Goal: Task Accomplishment & Management: Use online tool/utility

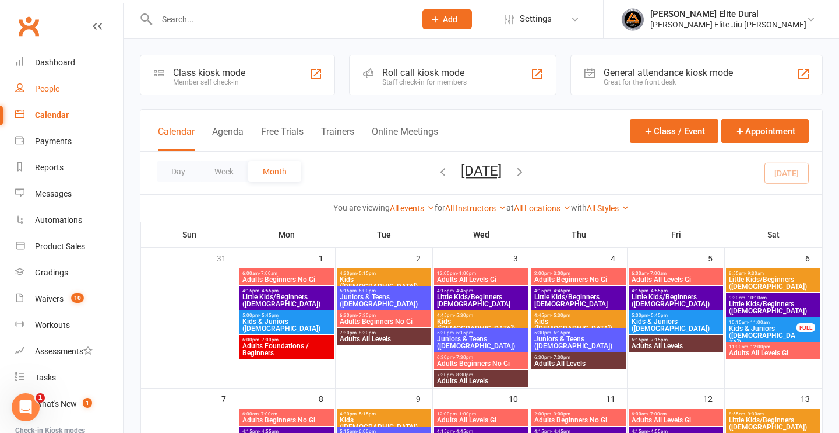
click at [46, 93] on div "People" at bounding box center [47, 88] width 24 height 9
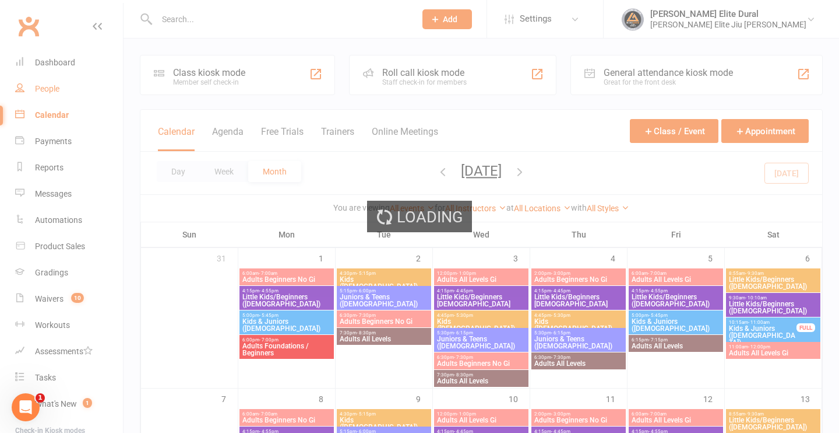
select select "100"
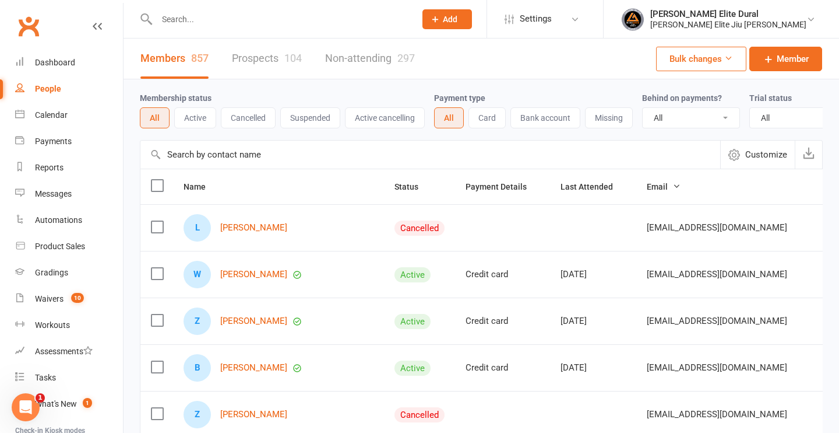
click at [229, 27] on div at bounding box center [274, 19] width 268 height 38
click at [215, 17] on input "text" at bounding box center [280, 19] width 254 height 16
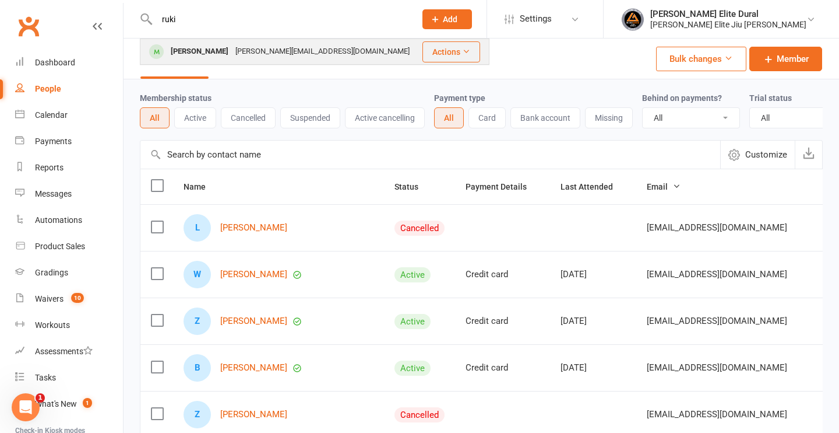
type input "ruki"
click at [211, 50] on div "[PERSON_NAME]" at bounding box center [199, 51] width 65 height 17
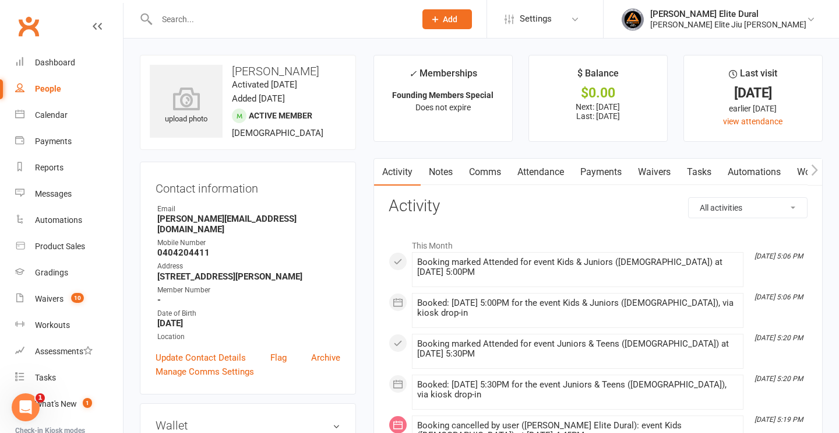
click at [553, 171] on link "Attendance" at bounding box center [541, 172] width 63 height 27
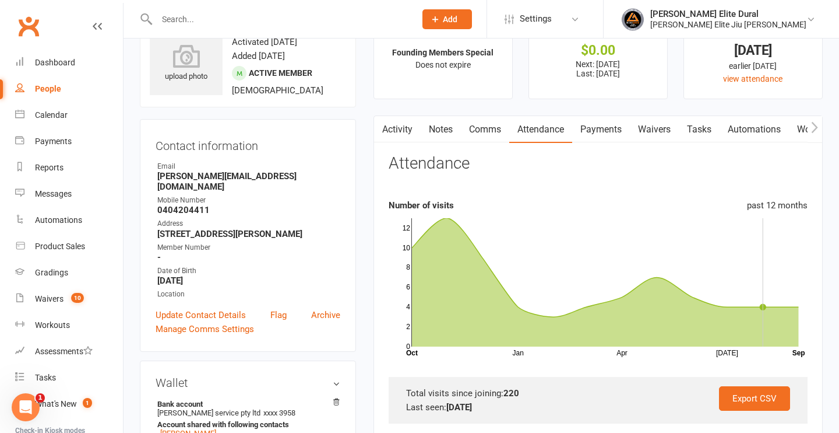
scroll to position [49, 0]
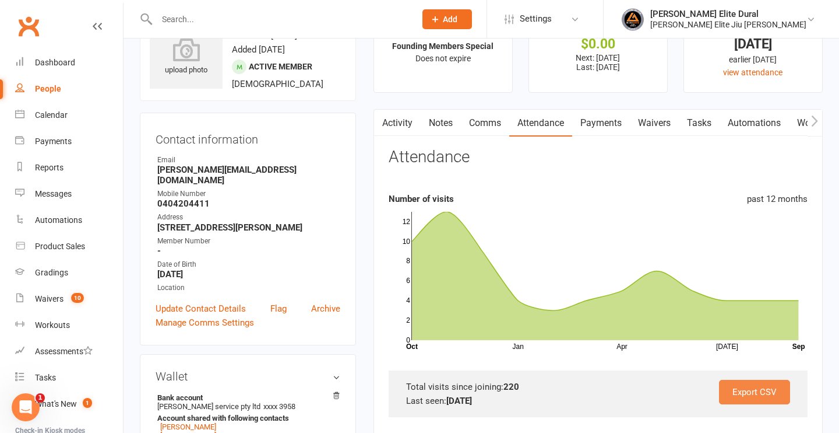
click at [751, 391] on link "Export CSV" at bounding box center [754, 392] width 71 height 24
click at [236, 21] on input "text" at bounding box center [280, 19] width 254 height 16
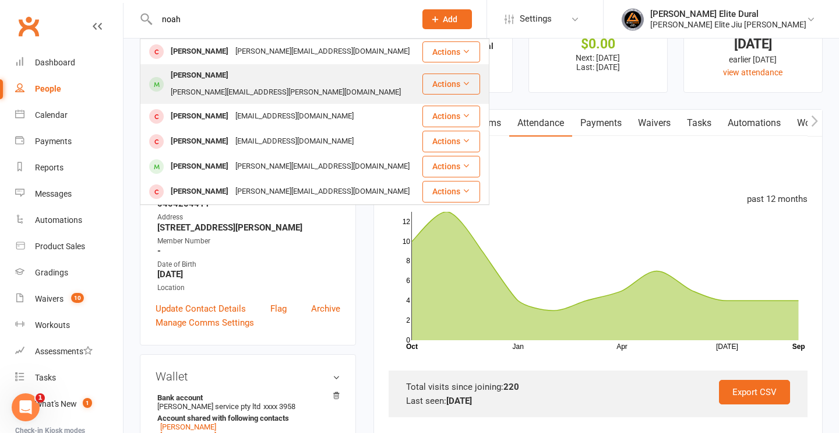
type input "noah"
click at [215, 79] on div "[PERSON_NAME]" at bounding box center [199, 75] width 65 height 17
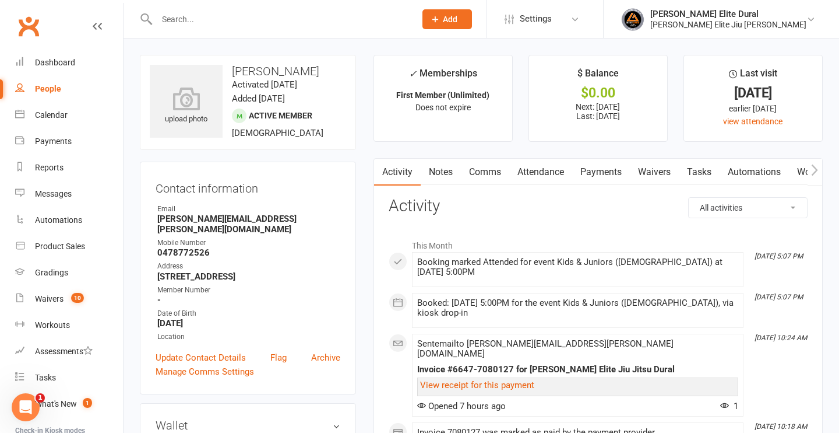
click at [542, 176] on link "Attendance" at bounding box center [541, 172] width 63 height 27
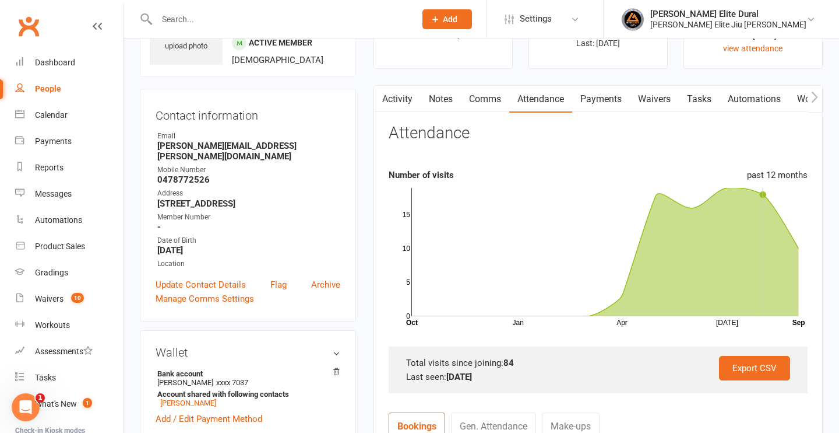
scroll to position [183, 0]
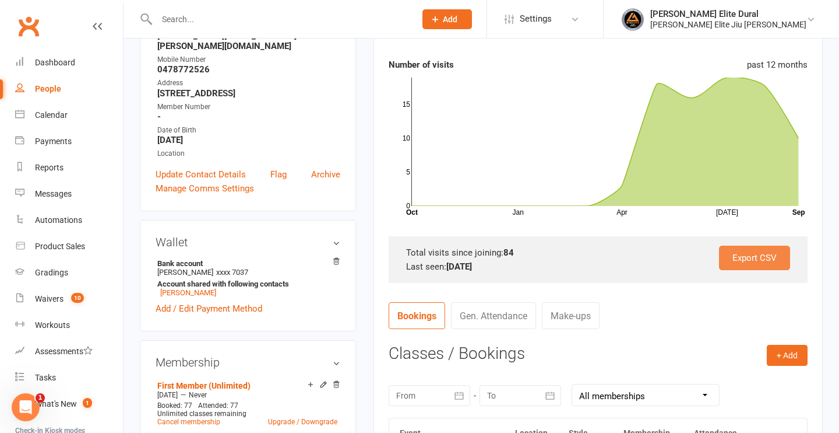
click at [758, 262] on link "Export CSV" at bounding box center [754, 257] width 71 height 24
click at [61, 62] on div "Dashboard" at bounding box center [55, 62] width 40 height 9
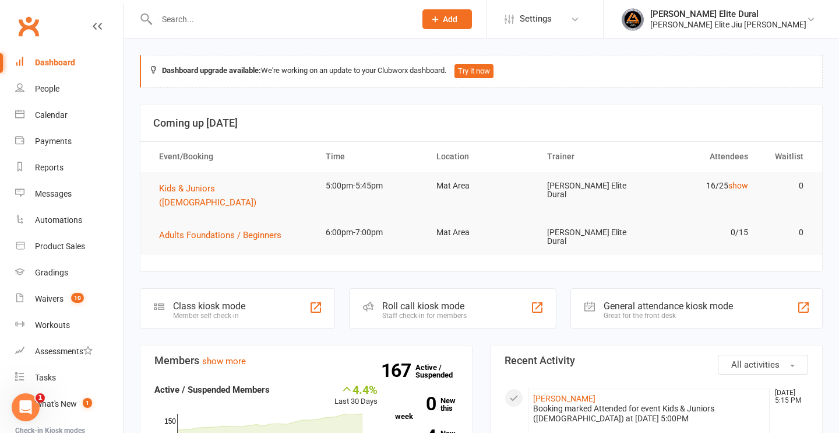
click at [235, 300] on div "Class kiosk mode" at bounding box center [209, 305] width 72 height 11
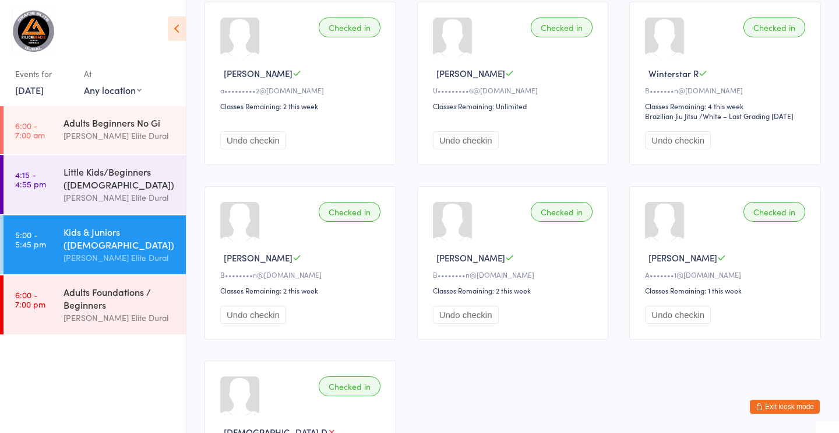
scroll to position [700, 0]
click at [108, 301] on div "Adults Foundations / Beginners" at bounding box center [120, 298] width 113 height 26
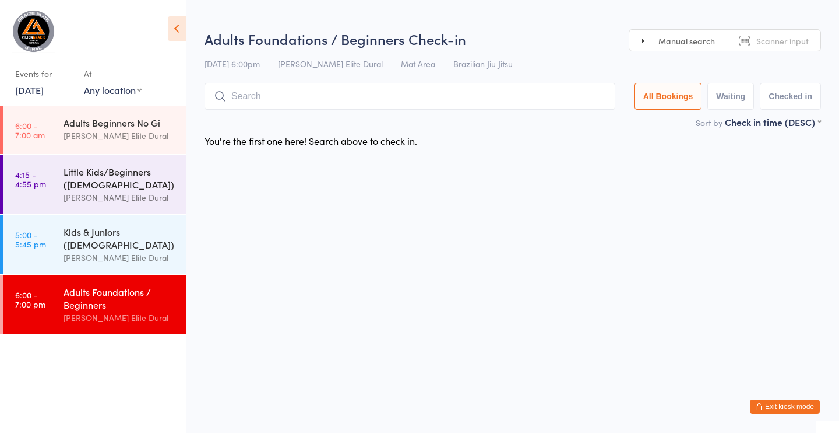
click at [82, 184] on div "Little Kids/Beginners ([DEMOGRAPHIC_DATA])" at bounding box center [120, 178] width 113 height 26
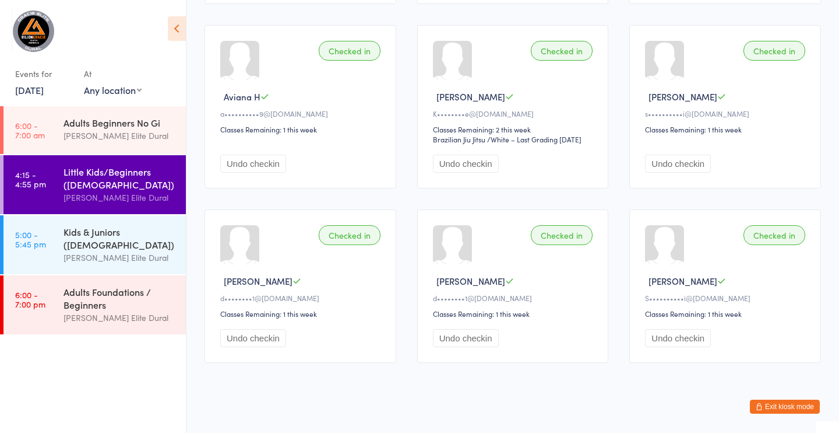
scroll to position [503, 0]
